Goal: Transaction & Acquisition: Purchase product/service

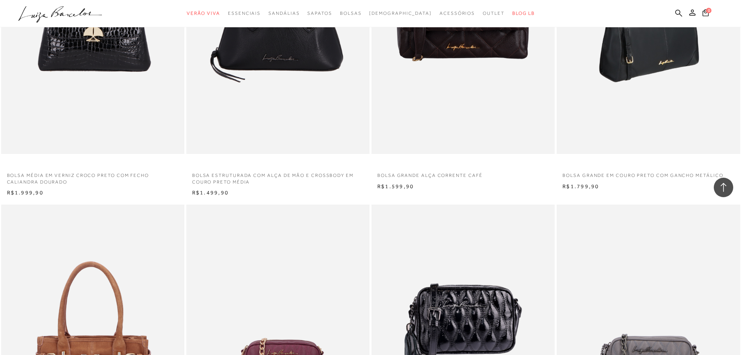
scroll to position [8917, 0]
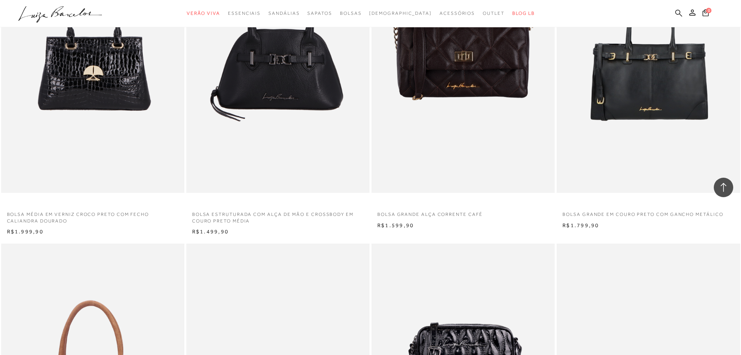
click at [681, 15] on icon at bounding box center [679, 12] width 7 height 7
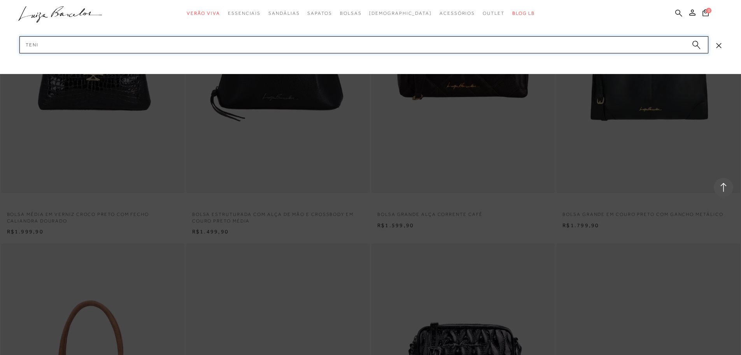
type input "tenis"
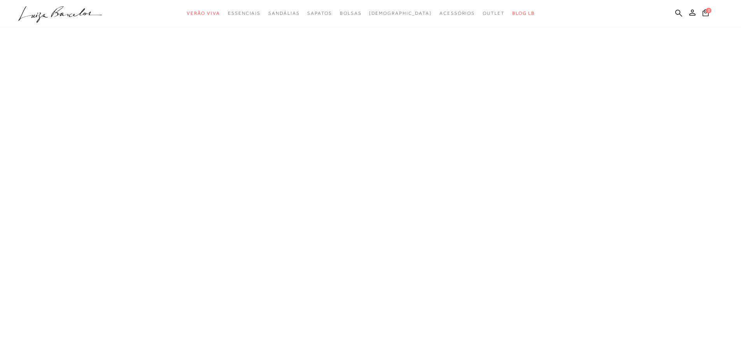
scroll to position [0, 0]
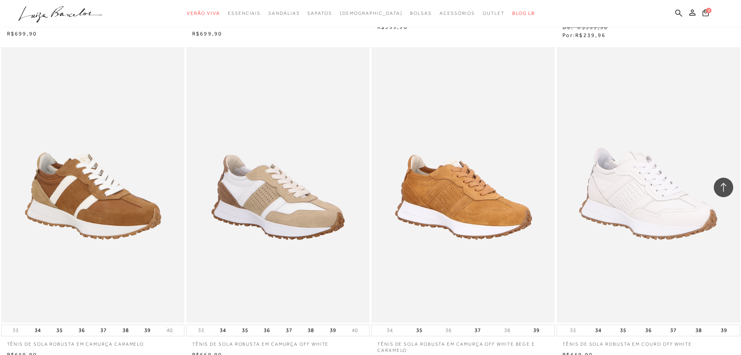
scroll to position [389, 0]
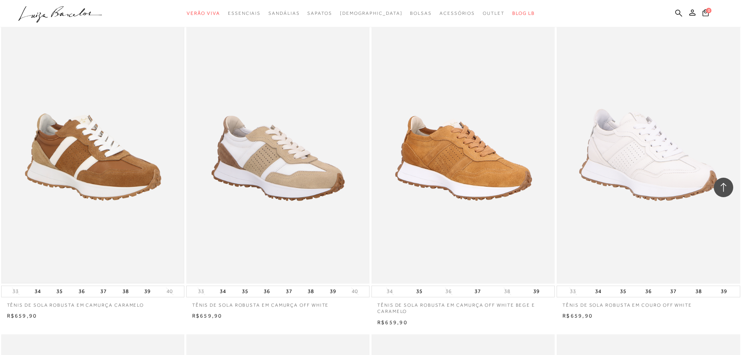
click at [43, 162] on img at bounding box center [93, 145] width 182 height 273
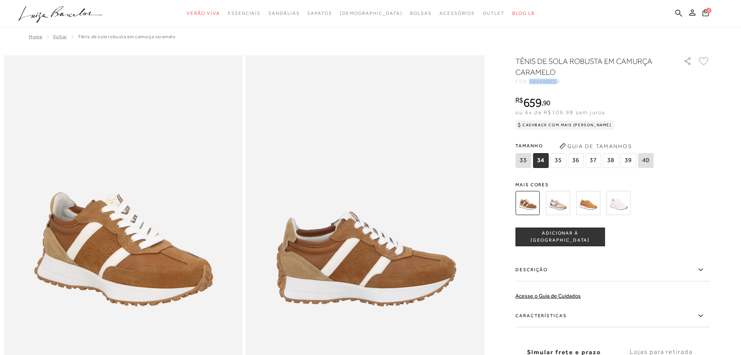
drag, startPoint x: 535, startPoint y: 82, endPoint x: 559, endPoint y: 81, distance: 24.2
click at [559, 81] on span "504300014" at bounding box center [545, 81] width 31 height 5
copy span "50430001"
click at [681, 14] on icon at bounding box center [679, 12] width 7 height 7
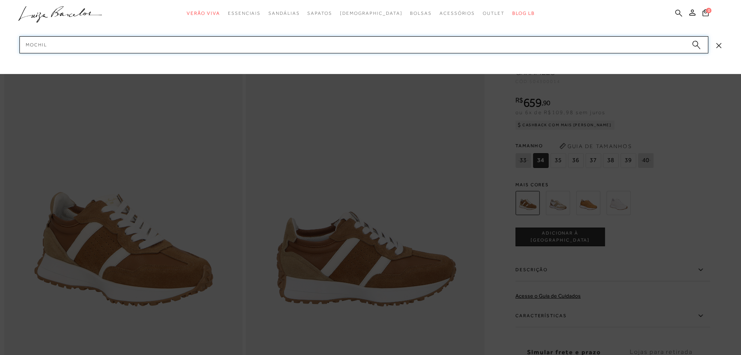
type input "mochila"
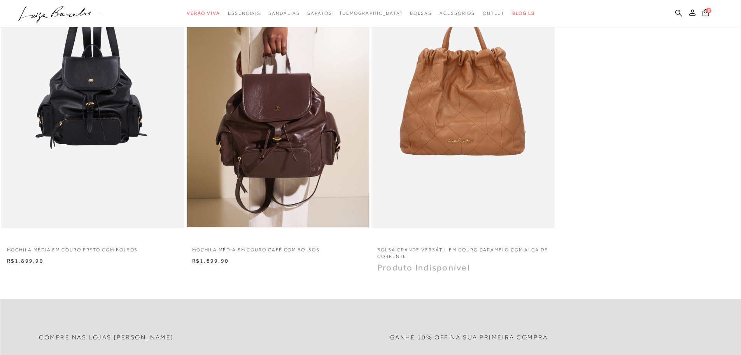
scroll to position [39, 0]
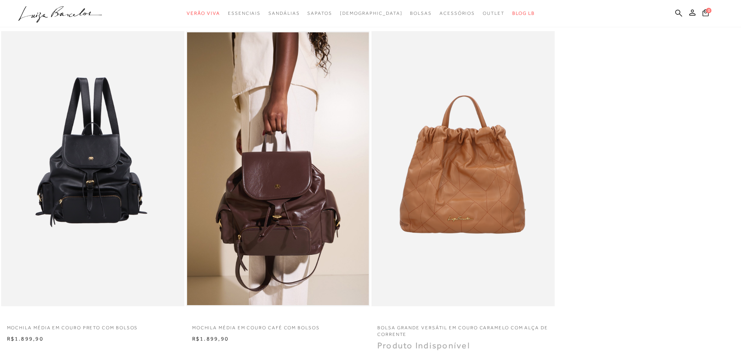
click at [232, 181] on img at bounding box center [278, 168] width 182 height 273
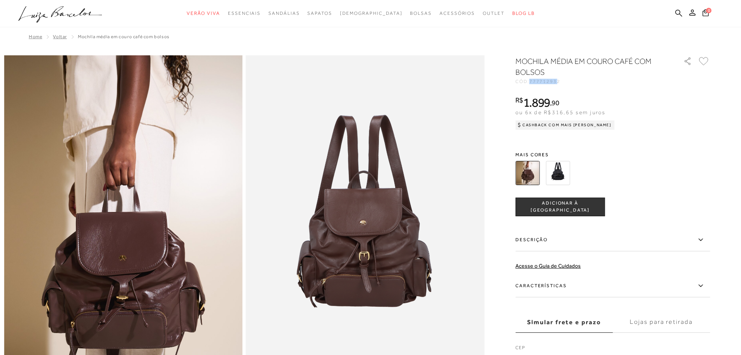
drag, startPoint x: 535, startPoint y: 83, endPoint x: 560, endPoint y: 86, distance: 24.7
click at [560, 86] on div "MOCHILA MÉDIA EM COURO CAFÉ COM BOLSOS CÓD: 777712932 × É necessário selecionar…" at bounding box center [613, 214] width 195 height 316
copy span "77771293"
